Goal: Information Seeking & Learning: Learn about a topic

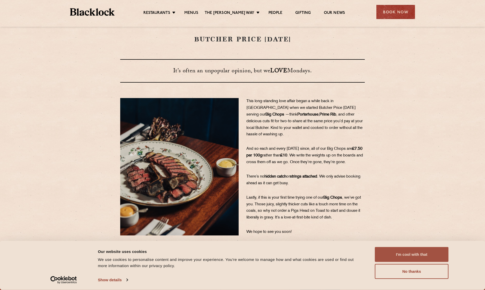
click at [417, 254] on button "I'm cool with that" at bounding box center [412, 254] width 74 height 15
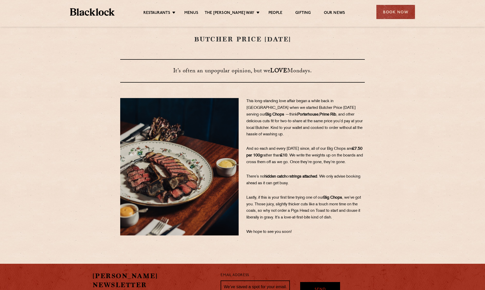
drag, startPoint x: 257, startPoint y: 104, endPoint x: 265, endPoint y: 102, distance: 8.2
click at [260, 103] on p "This long-standing love affair began a while back in [GEOGRAPHIC_DATA] when we …" at bounding box center [305, 118] width 118 height 40
click at [274, 101] on span "This long-standing love affair began a while back in [GEOGRAPHIC_DATA] when we …" at bounding box center [300, 107] width 109 height 17
drag, startPoint x: 291, startPoint y: 101, endPoint x: 304, endPoint y: 100, distance: 13.2
click at [304, 100] on span "This long-standing love affair began a while back in [GEOGRAPHIC_DATA] when we …" at bounding box center [300, 107] width 109 height 17
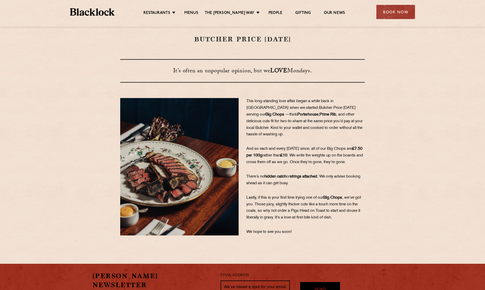
click at [289, 101] on span "This long-standing love affair began a while back in [GEOGRAPHIC_DATA] when we …" at bounding box center [300, 107] width 109 height 17
drag, startPoint x: 319, startPoint y: 103, endPoint x: 343, endPoint y: 101, distance: 24.5
click at [320, 103] on span "This long-standing love affair began a while back in [GEOGRAPHIC_DATA] when we …" at bounding box center [300, 107] width 109 height 17
drag, startPoint x: 376, startPoint y: 101, endPoint x: 393, endPoint y: 101, distance: 16.7
click at [377, 100] on section "This long-standing love affair began a while back in [GEOGRAPHIC_DATA] when we …" at bounding box center [242, 166] width 485 height 137
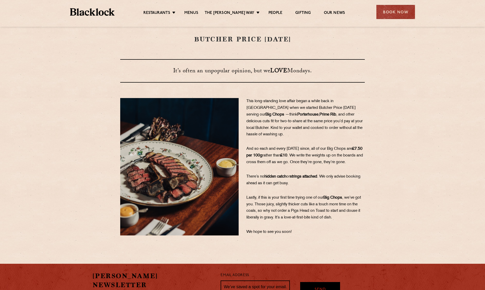
click at [268, 110] on p "This long-standing love affair began a while back in [GEOGRAPHIC_DATA] when we …" at bounding box center [305, 118] width 118 height 40
click at [305, 111] on p "This long-standing love affair began a while back in [GEOGRAPHIC_DATA] when we …" at bounding box center [305, 118] width 118 height 40
drag, startPoint x: 302, startPoint y: 108, endPoint x: 316, endPoint y: 108, distance: 14.1
click at [316, 108] on span "This long-standing love affair began a while back in [GEOGRAPHIC_DATA] when we …" at bounding box center [300, 107] width 109 height 17
drag, startPoint x: 289, startPoint y: 129, endPoint x: 289, endPoint y: 126, distance: 3.1
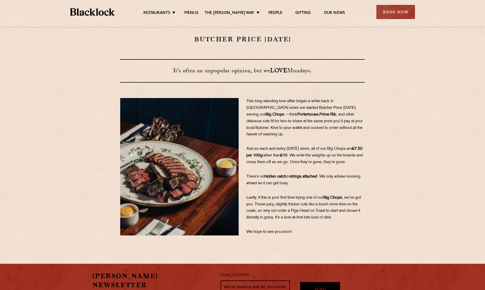
click at [289, 128] on span ", and other delicious cuts fit for two-to-share at the same price you’d pay at …" at bounding box center [304, 125] width 116 height 24
click at [290, 120] on span ", and other delicious cuts fit for two-to-share at the same price you’d pay at …" at bounding box center [304, 125] width 116 height 24
drag, startPoint x: 258, startPoint y: 143, endPoint x: 262, endPoint y: 143, distance: 4.9
click at [262, 147] on span "And so each and every [DATE] since, all of our Big Chops are" at bounding box center [299, 149] width 106 height 4
drag, startPoint x: 315, startPoint y: 142, endPoint x: 325, endPoint y: 142, distance: 10.0
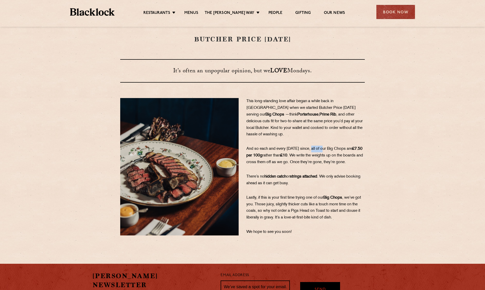
click at [325, 147] on span "And so each and every [DATE] since, all of our Big Chops are" at bounding box center [299, 149] width 106 height 4
click at [289, 130] on span ", and other delicious cuts fit for two-to-share at the same price you’d pay at …" at bounding box center [304, 125] width 116 height 24
click at [280, 126] on span ", and other delicious cuts fit for two-to-share at the same price you’d pay at …" at bounding box center [304, 125] width 116 height 24
click at [283, 147] on span "And so each and every [DATE] since, all of our Big Chops are" at bounding box center [299, 149] width 106 height 4
drag, startPoint x: 304, startPoint y: 149, endPoint x: 383, endPoint y: 154, distance: 78.9
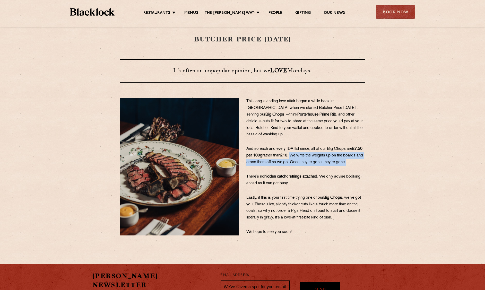
click at [343, 159] on p "And so each and every [DATE] since, all of our Big Chops are £7.50 per 100g rat…" at bounding box center [305, 156] width 118 height 20
click at [412, 153] on section "This long-standing love affair began a while back in [GEOGRAPHIC_DATA] when we …" at bounding box center [242, 166] width 485 height 137
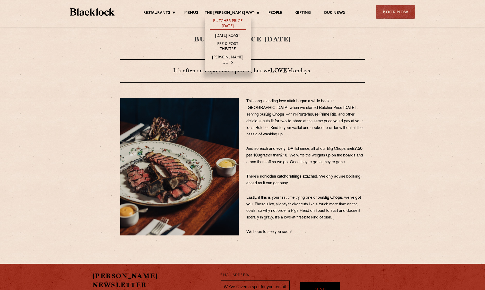
click at [230, 22] on link "Butcher Price [DATE]" at bounding box center [228, 24] width 36 height 11
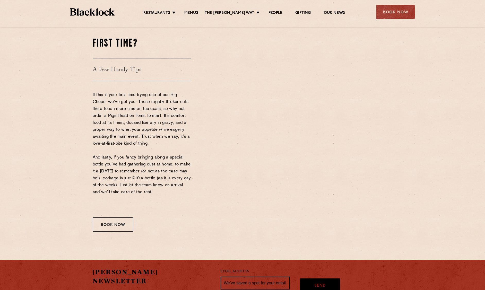
scroll to position [566, 0]
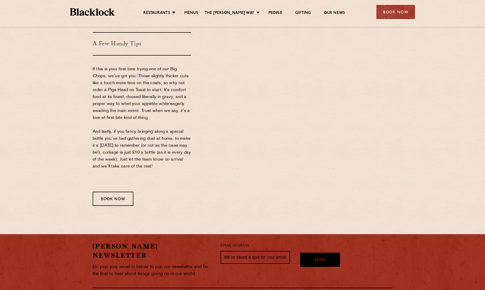
click at [138, 81] on p "If this is your first time trying one of our Big Chops, we’ve got you. Those sl…" at bounding box center [142, 125] width 99 height 118
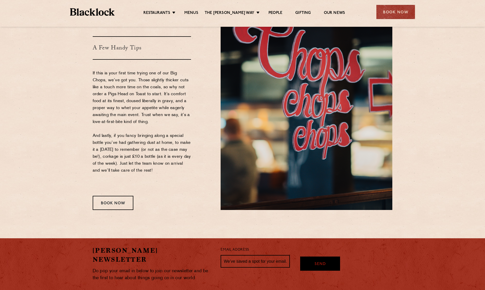
click at [157, 81] on p "If this is your first time trying one of our Big Chops, we’ve got you. Those sl…" at bounding box center [142, 129] width 99 height 118
click at [98, 89] on p "If this is your first time trying one of our Big Chops, we’ve got you. Those sl…" at bounding box center [142, 129] width 99 height 118
click at [127, 88] on p "If this is your first time trying one of our Big Chops, we’ve got you. Those sl…" at bounding box center [142, 129] width 99 height 118
click at [117, 87] on p "If this is your first time trying one of our Big Chops, we’ve got you. Those sl…" at bounding box center [142, 129] width 99 height 118
click at [101, 89] on p "If this is your first time trying one of our Big Chops, we’ve got you. Those sl…" at bounding box center [142, 129] width 99 height 118
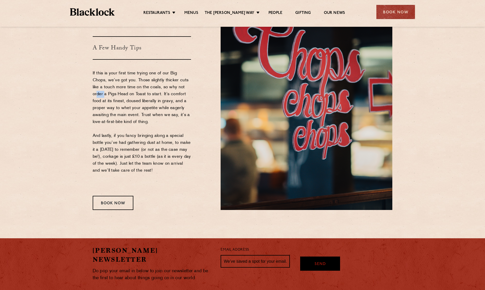
drag, startPoint x: 97, startPoint y: 95, endPoint x: 104, endPoint y: 94, distance: 7.0
click at [104, 94] on p "If this is your first time trying one of our Big Chops, we’ve got you. Those sl…" at bounding box center [142, 129] width 99 height 118
click at [115, 94] on p "If this is your first time trying one of our Big Chops, we’ve got you. Those sl…" at bounding box center [142, 129] width 99 height 118
click at [138, 93] on p "If this is your first time trying one of our Big Chops, we’ve got you. Those sl…" at bounding box center [142, 129] width 99 height 118
drag, startPoint x: 160, startPoint y: 93, endPoint x: 165, endPoint y: 99, distance: 7.7
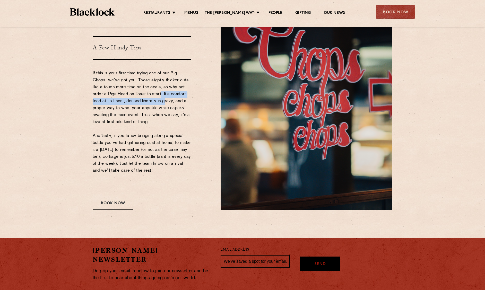
click at [165, 99] on p "If this is your first time trying one of our Big Chops, we’ve got you. Those sl…" at bounding box center [142, 129] width 99 height 118
click at [157, 106] on p "If this is your first time trying one of our Big Chops, we’ve got you. Those sl…" at bounding box center [142, 129] width 99 height 118
click at [155, 109] on p "If this is your first time trying one of our Big Chops, we’ve got you. Those sl…" at bounding box center [142, 129] width 99 height 118
drag, startPoint x: 134, startPoint y: 110, endPoint x: 157, endPoint y: 132, distance: 30.9
click at [136, 114] on p "If this is your first time trying one of our Big Chops, we’ve got you. Those sl…" at bounding box center [142, 129] width 99 height 118
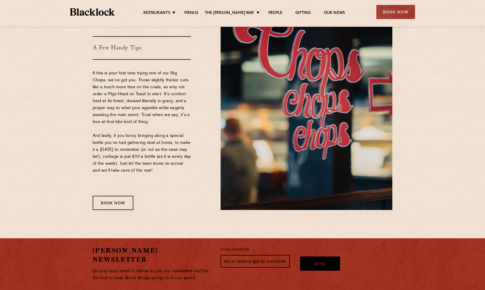
click at [162, 131] on p "If this is your first time trying one of our Big Chops, we’ve got you. Those sl…" at bounding box center [142, 129] width 99 height 118
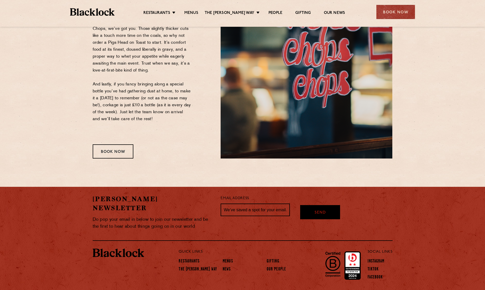
click at [179, 102] on p "If this is your first time trying one of our Big Chops, we’ve got you. Those sl…" at bounding box center [142, 78] width 99 height 118
click at [177, 95] on p "If this is your first time trying one of our Big Chops, we’ve got you. Those sl…" at bounding box center [142, 78] width 99 height 118
drag, startPoint x: 106, startPoint y: 105, endPoint x: 127, endPoint y: 105, distance: 20.8
click at [127, 105] on p "If this is your first time trying one of our Big Chops, we’ve got you. Those sl…" at bounding box center [142, 78] width 99 height 118
drag, startPoint x: 147, startPoint y: 105, endPoint x: 164, endPoint y: 107, distance: 17.6
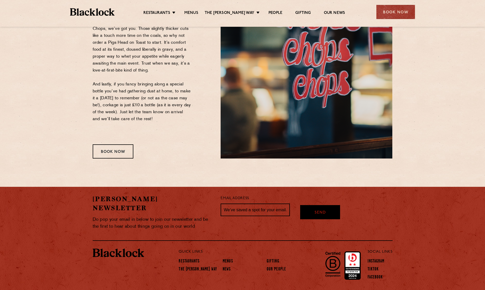
click at [147, 105] on p "If this is your first time trying one of our Big Chops, we’ve got you. Those sl…" at bounding box center [142, 78] width 99 height 118
click at [164, 107] on p "If this is your first time trying one of our Big Chops, we’ve got you. Those sl…" at bounding box center [142, 78] width 99 height 118
drag, startPoint x: 125, startPoint y: 113, endPoint x: 150, endPoint y: 119, distance: 25.8
click at [150, 119] on p "If this is your first time trying one of our Big Chops, we’ve got you. Those sl…" at bounding box center [142, 78] width 99 height 118
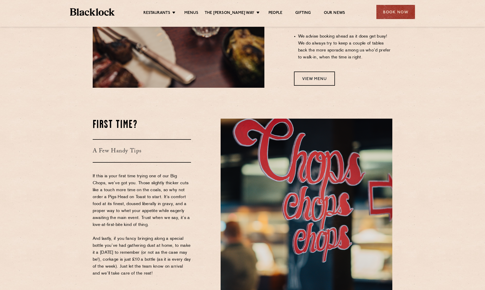
scroll to position [309, 0]
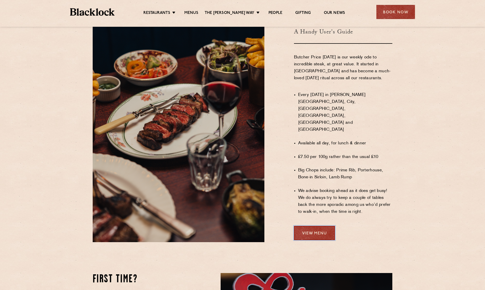
click at [309, 226] on link "View Menu" at bounding box center [314, 233] width 41 height 14
